Goal: Task Accomplishment & Management: Use online tool/utility

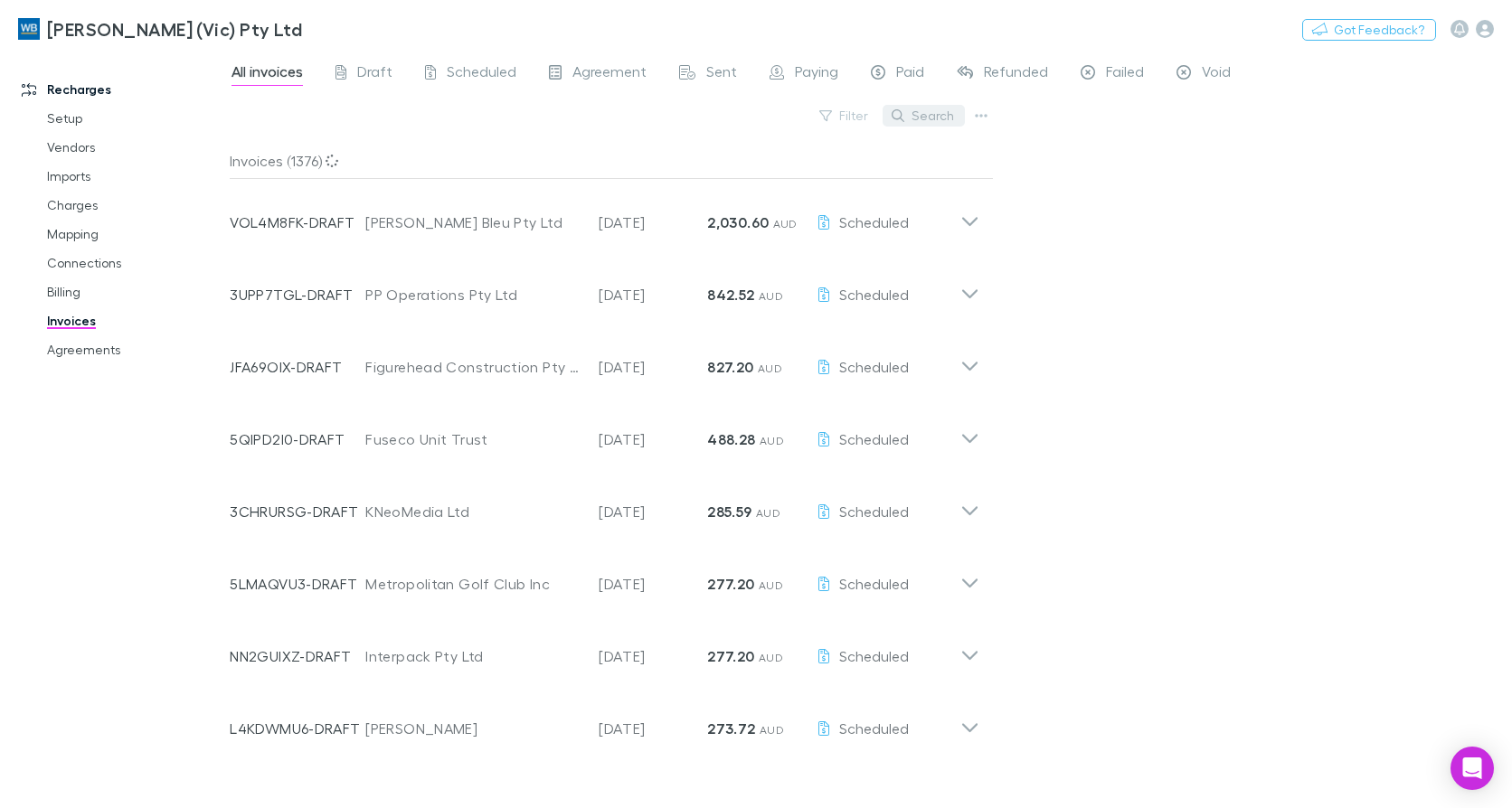
click at [921, 120] on button "Search" at bounding box center [923, 115] width 83 height 22
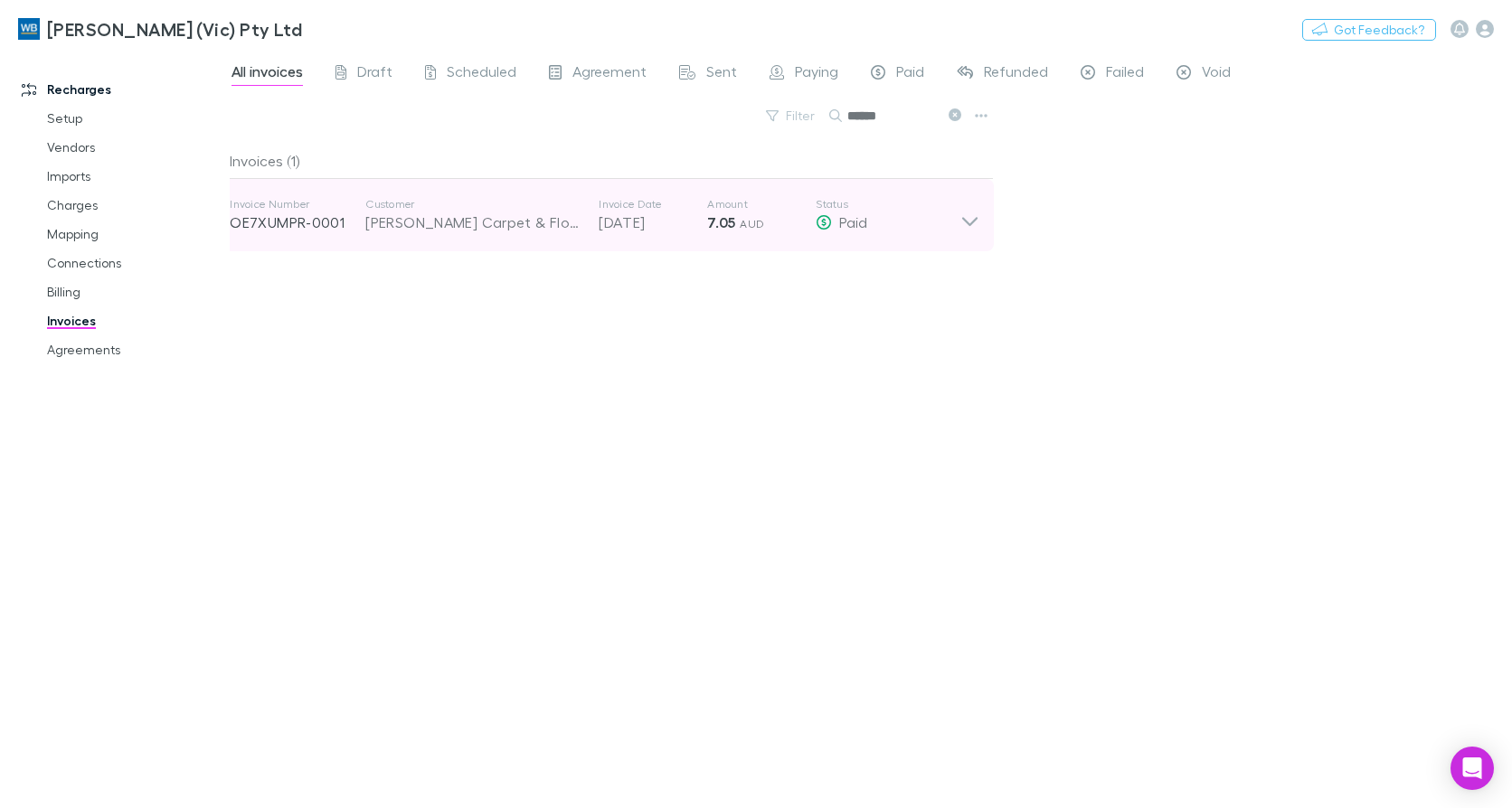
type input "******"
click at [961, 219] on icon at bounding box center [970, 215] width 19 height 36
